Goal: Information Seeking & Learning: Learn about a topic

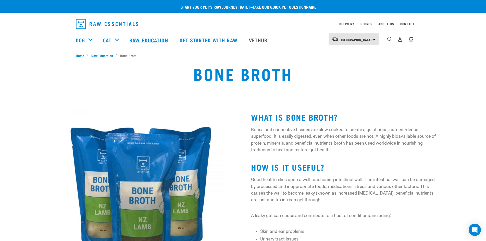
click at [137, 41] on link "Raw Education" at bounding box center [149, 40] width 50 height 20
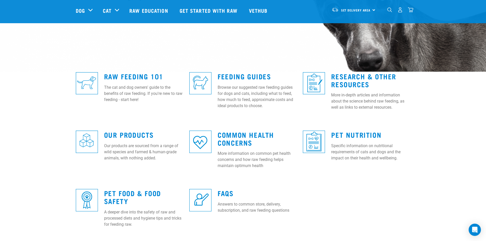
scroll to position [102, 0]
click at [124, 76] on link "Raw Feeding 101" at bounding box center [133, 76] width 59 height 4
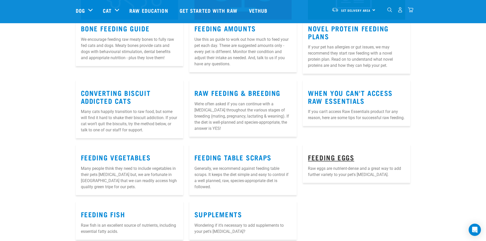
scroll to position [561, 0]
click at [325, 155] on link "Feeding Eggs" at bounding box center [331, 157] width 46 height 4
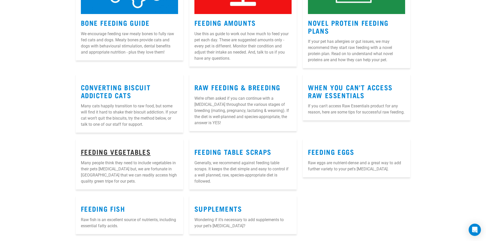
click at [140, 150] on link "Feeding Vegetables" at bounding box center [116, 152] width 70 height 4
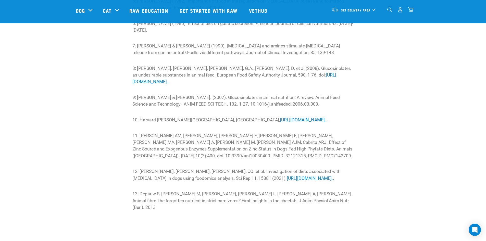
scroll to position [1504, 0]
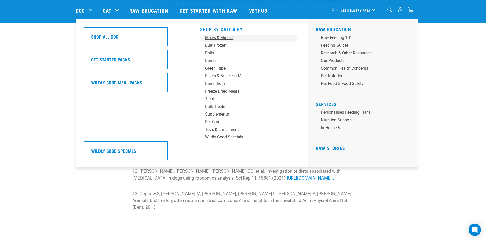
click at [213, 36] on div "Mixes & Minces" at bounding box center [245, 38] width 80 height 6
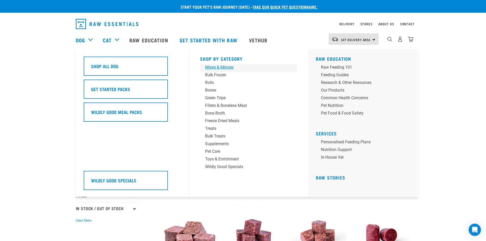
click at [220, 67] on div "Mixes & Minces" at bounding box center [245, 67] width 80 height 6
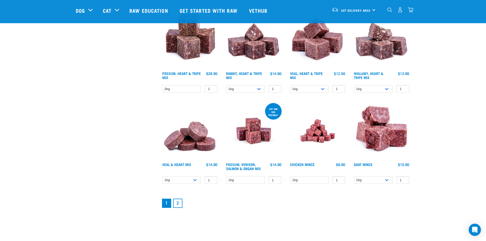
scroll to position [612, 0]
click at [176, 204] on link "2" at bounding box center [177, 202] width 9 height 9
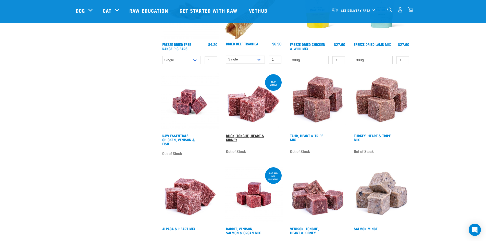
scroll to position [458, 0]
click at [235, 137] on link "Duck, Tongue, Heart & Kidney" at bounding box center [245, 137] width 38 height 6
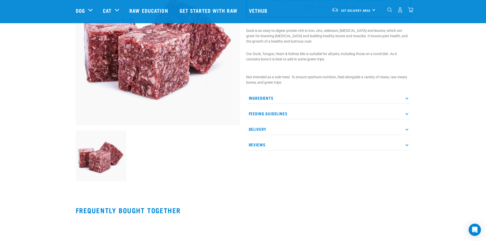
scroll to position [76, 0]
click at [404, 99] on p "Ingredients" at bounding box center [328, 97] width 164 height 11
click at [263, 98] on p "Ingredients" at bounding box center [328, 97] width 164 height 11
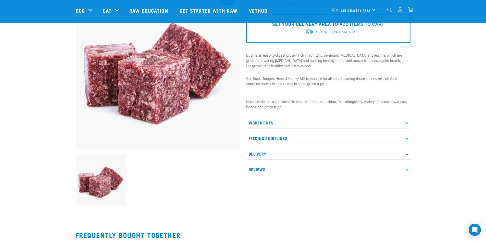
scroll to position [51, 0]
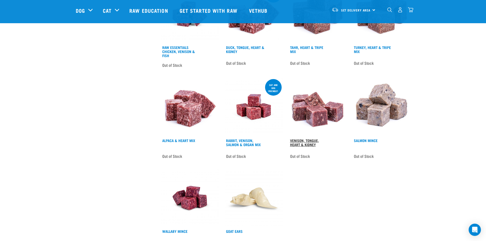
scroll to position [547, 0]
click at [294, 141] on link "Venison, Tongue, Heart & Kidney" at bounding box center [304, 142] width 29 height 6
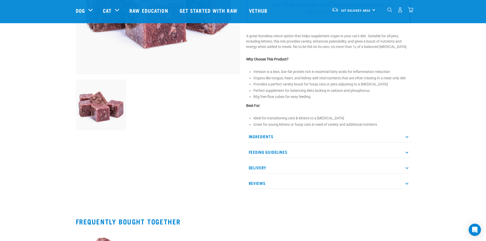
scroll to position [127, 0]
click at [407, 137] on icon at bounding box center [406, 136] width 3 height 3
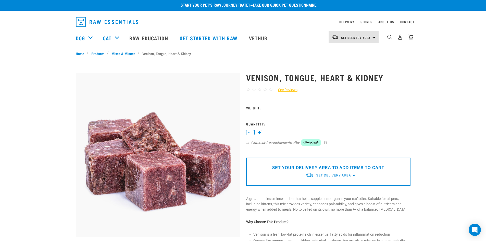
scroll to position [2, 0]
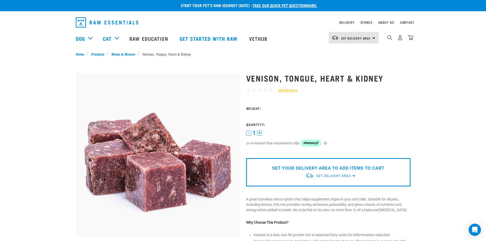
click at [374, 39] on div "Set Delivery Area North Island South Island" at bounding box center [353, 37] width 50 height 11
click at [355, 61] on link "[GEOGRAPHIC_DATA]" at bounding box center [352, 63] width 49 height 11
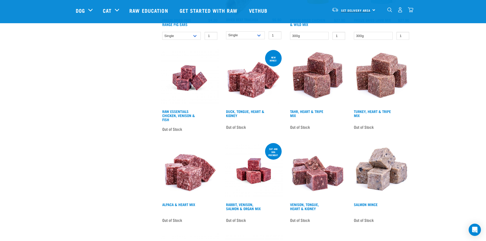
scroll to position [482, 0]
click at [361, 9] on span "Set Delivery Area" at bounding box center [356, 10] width 30 height 2
click at [351, 24] on link "[GEOGRAPHIC_DATA]" at bounding box center [352, 24] width 49 height 11
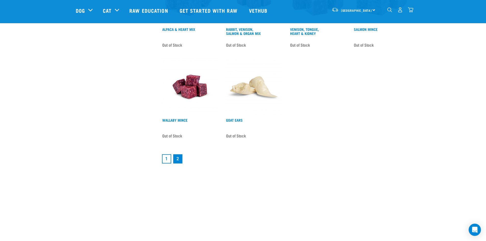
scroll to position [698, 0]
click at [168, 157] on link "1" at bounding box center [166, 157] width 9 height 9
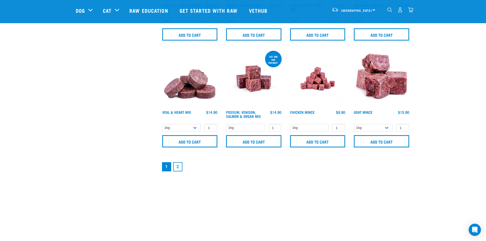
scroll to position [737, 0]
